Goal: Task Accomplishment & Management: Manage account settings

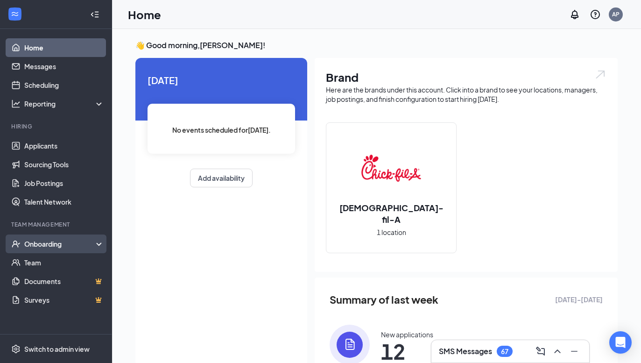
click at [48, 240] on div "Onboarding" at bounding box center [60, 243] width 72 height 9
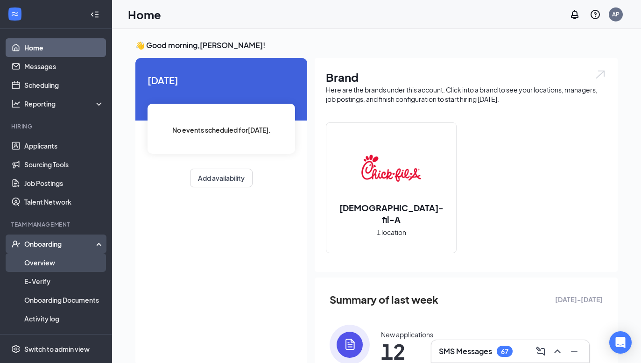
click at [51, 263] on link "Overview" at bounding box center [64, 262] width 80 height 19
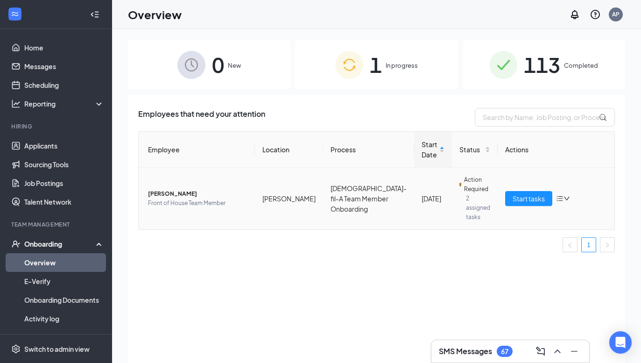
click at [161, 191] on span "[PERSON_NAME]" at bounding box center [197, 193] width 99 height 9
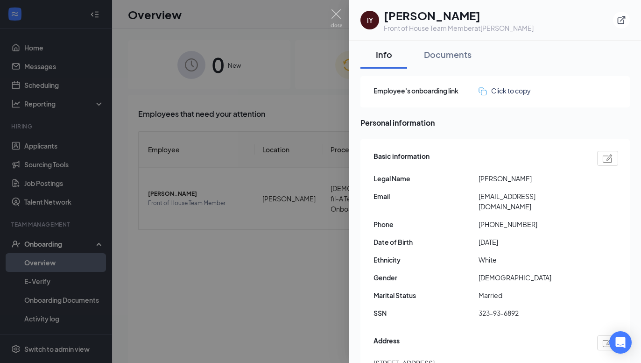
drag, startPoint x: 589, startPoint y: 194, endPoint x: 465, endPoint y: 196, distance: 123.8
click at [465, 196] on div "Email [EMAIL_ADDRESS][DOMAIN_NAME]" at bounding box center [496, 201] width 245 height 21
copy div "[EMAIL_ADDRESS][DOMAIN_NAME]"
